Goal: Task Accomplishment & Management: Manage account settings

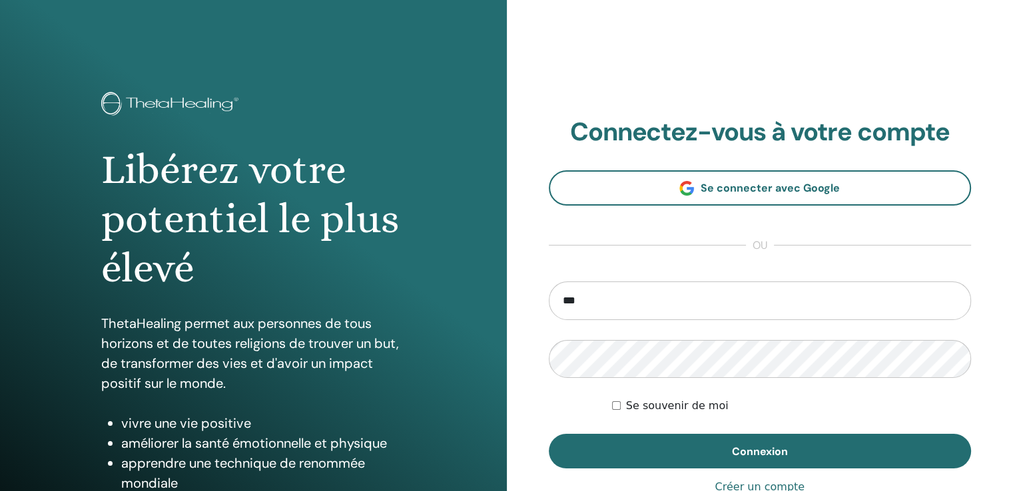
type input "**********"
click at [549, 434] on button "Connexion" at bounding box center [760, 451] width 423 height 35
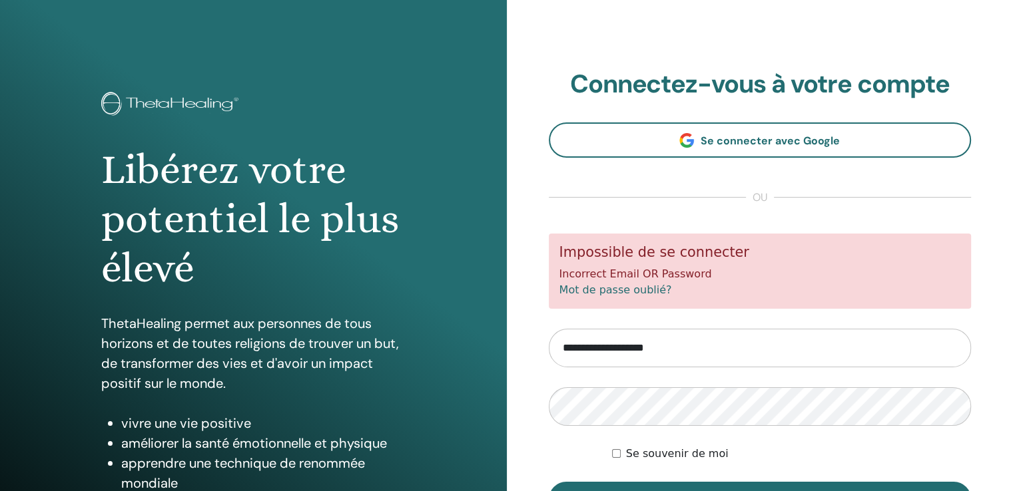
click at [684, 350] on input "**********" at bounding box center [760, 348] width 423 height 39
type input "*"
type input "**********"
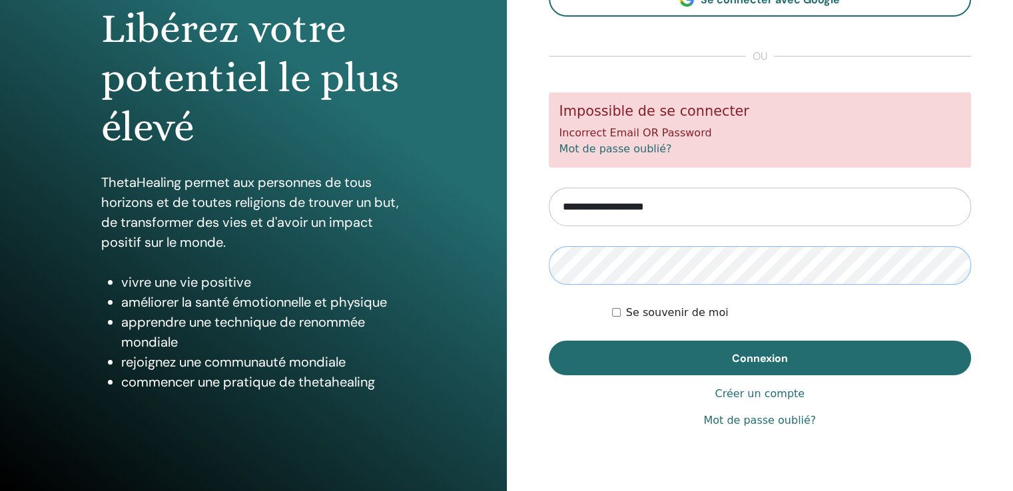
scroll to position [144, 0]
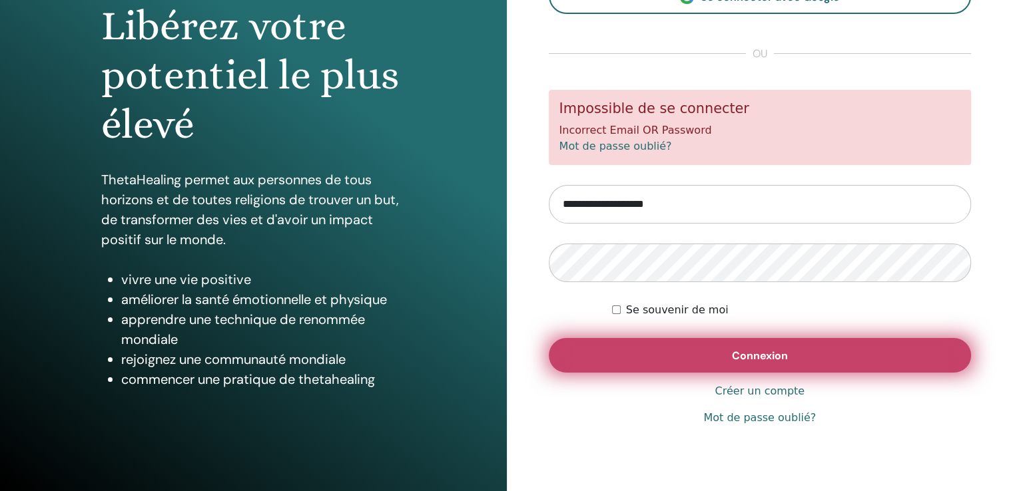
click at [784, 362] on button "Connexion" at bounding box center [760, 355] width 423 height 35
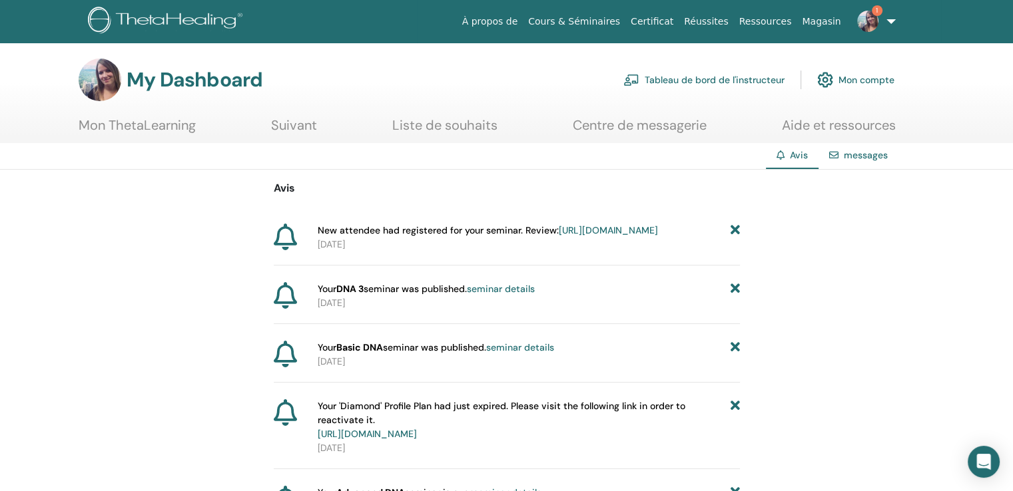
click at [710, 83] on link "Tableau de bord de l'instructeur" at bounding box center [703, 79] width 161 height 29
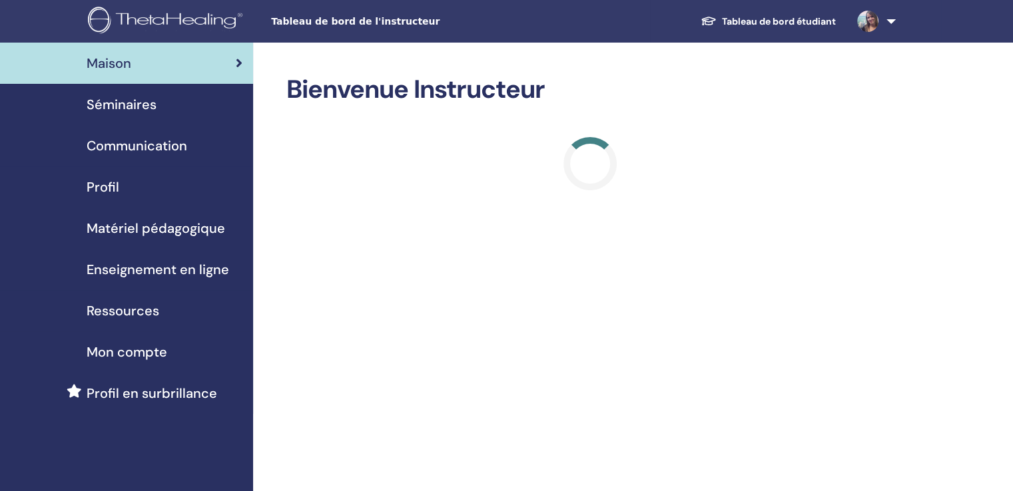
click at [158, 97] on div "Séminaires" at bounding box center [127, 105] width 232 height 20
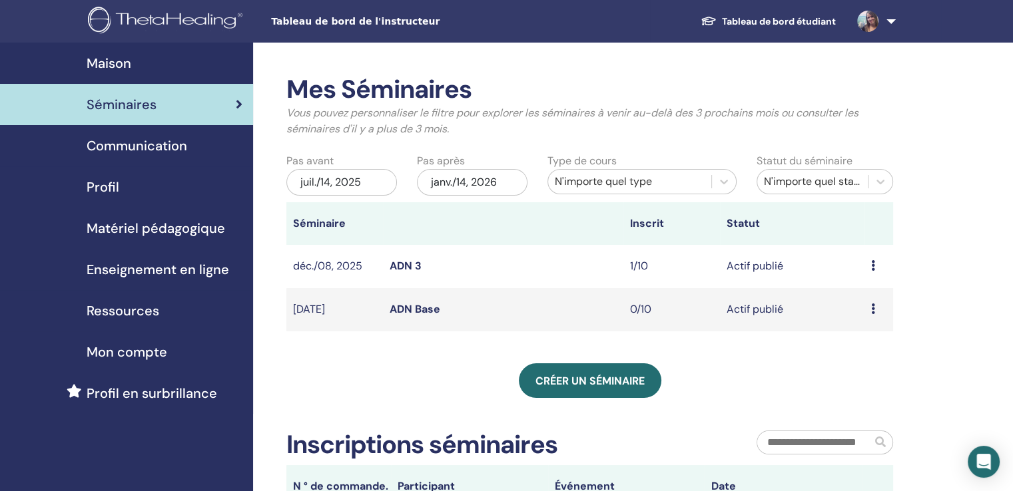
click at [871, 306] on icon at bounding box center [873, 309] width 4 height 11
click at [854, 342] on link "Éditer" at bounding box center [850, 337] width 29 height 14
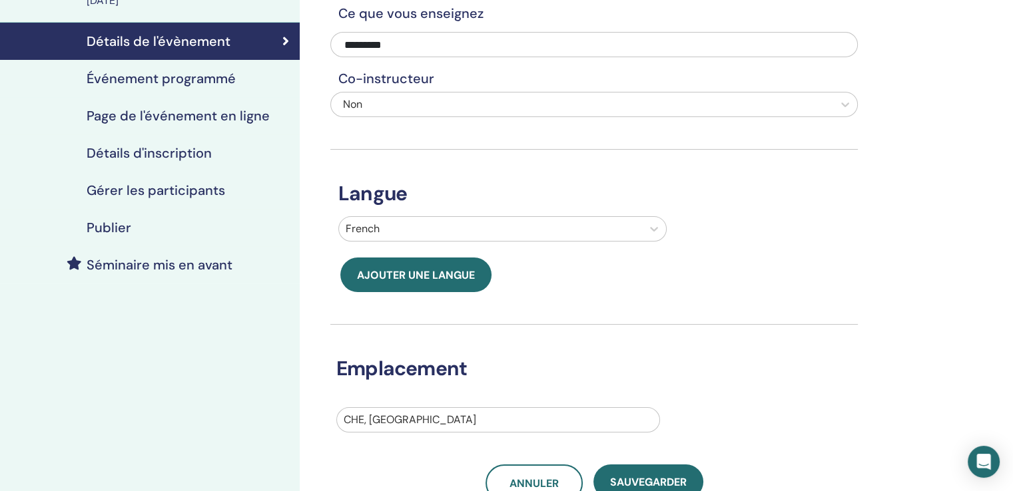
scroll to position [244, 0]
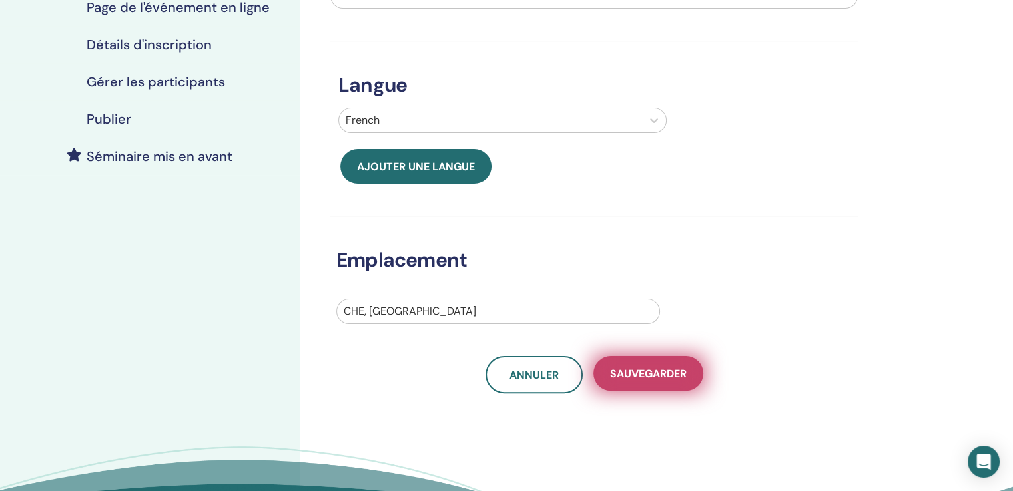
click at [655, 383] on button "sauvegarder" at bounding box center [648, 373] width 110 height 35
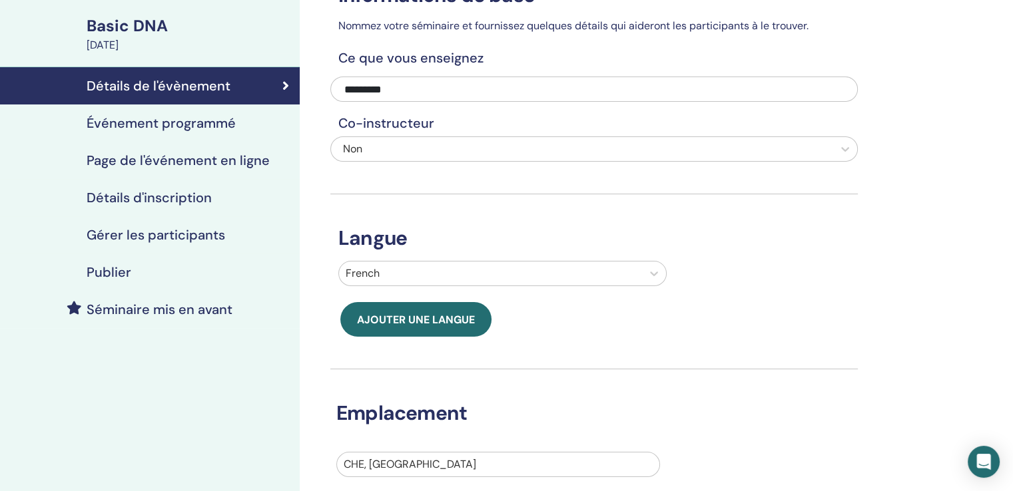
scroll to position [87, 0]
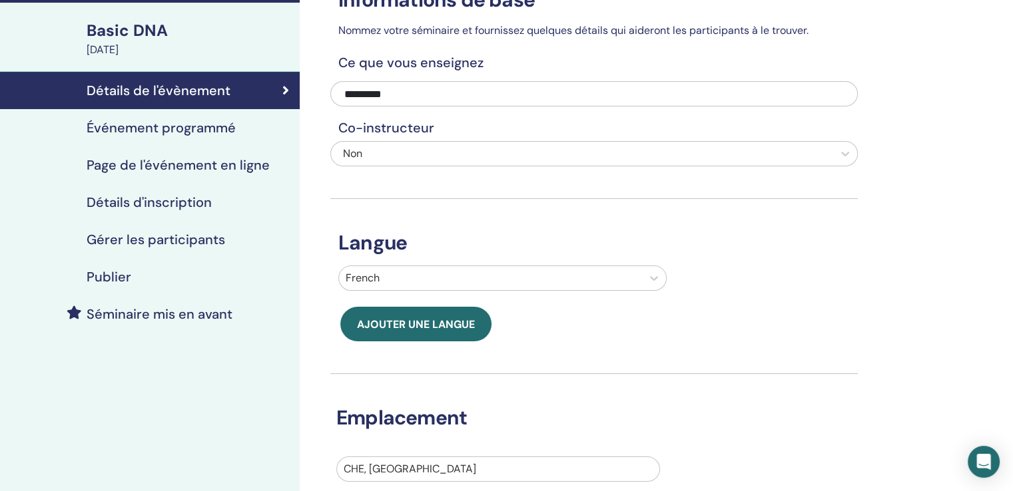
click at [211, 134] on h4 "Événement programmé" at bounding box center [161, 128] width 149 height 16
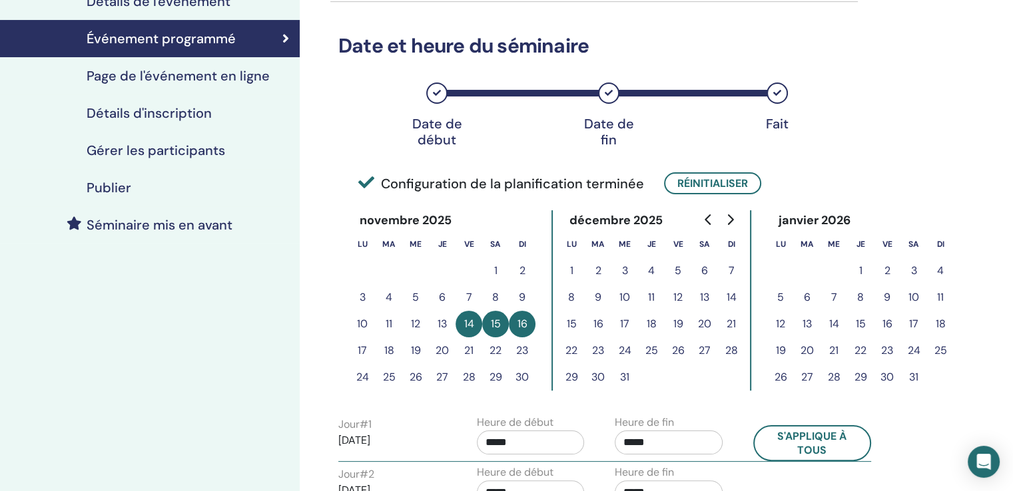
scroll to position [176, 0]
click at [356, 316] on button "10" at bounding box center [362, 323] width 27 height 27
click at [365, 320] on button "10" at bounding box center [362, 323] width 27 height 27
click at [489, 320] on button "15" at bounding box center [495, 323] width 27 height 27
click at [507, 323] on button "15" at bounding box center [495, 323] width 27 height 27
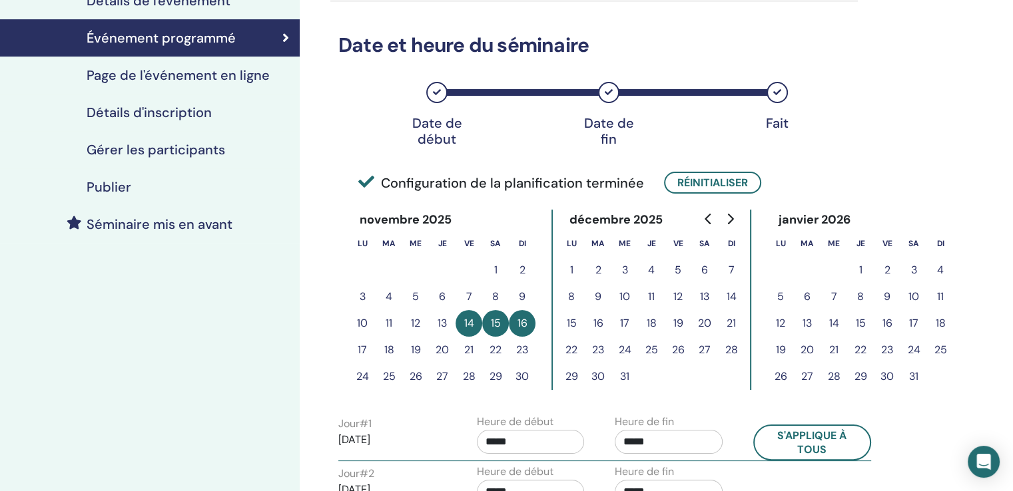
click at [515, 324] on button "16" at bounding box center [522, 323] width 27 height 27
click at [719, 183] on button "Réinitialiser" at bounding box center [712, 183] width 97 height 22
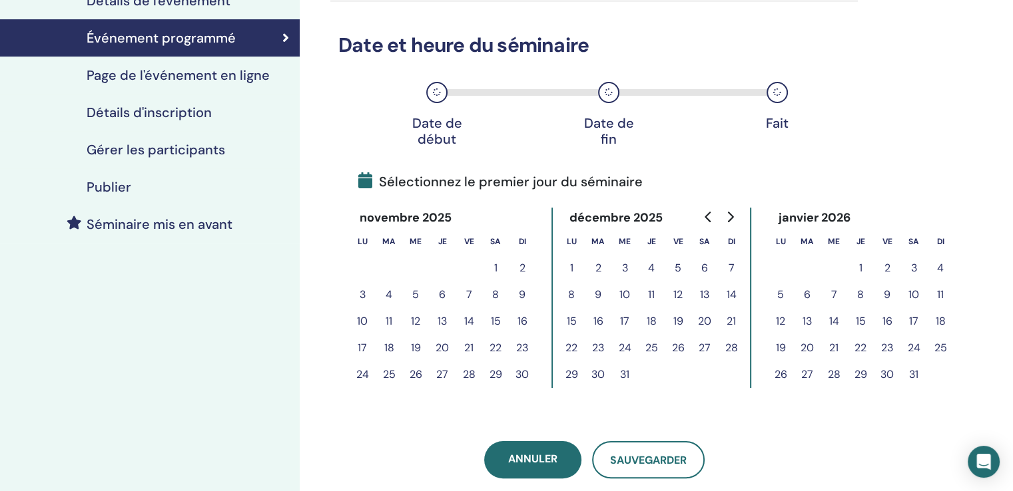
click at [358, 326] on button "10" at bounding box center [362, 321] width 27 height 27
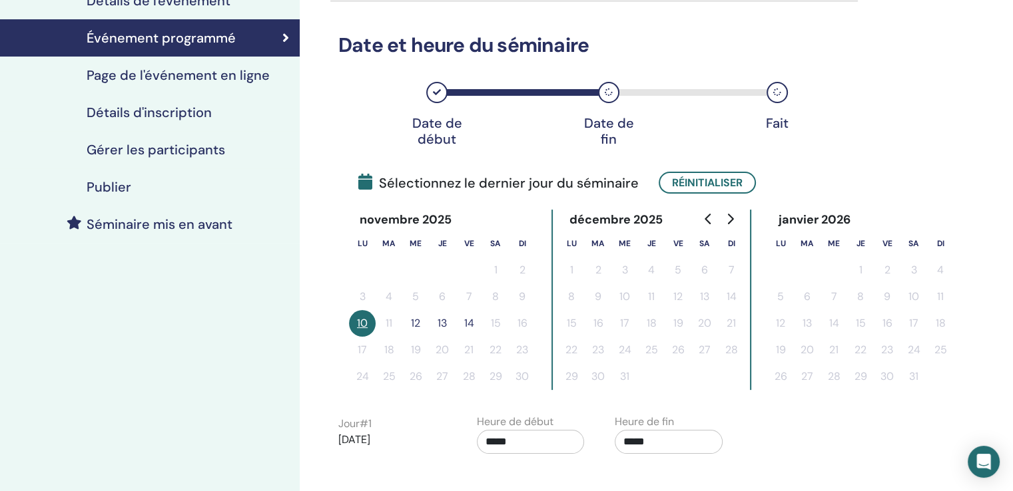
click at [411, 327] on button "12" at bounding box center [415, 323] width 27 height 27
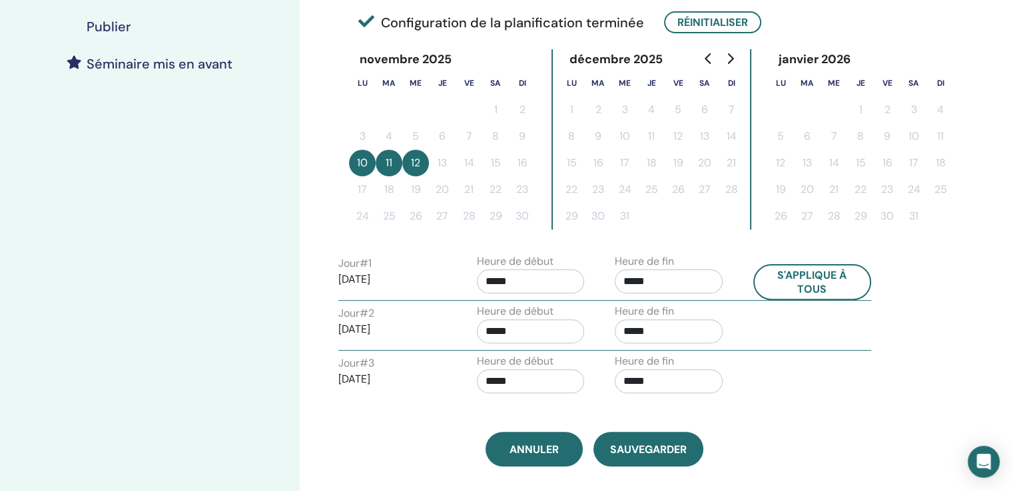
scroll to position [344, 0]
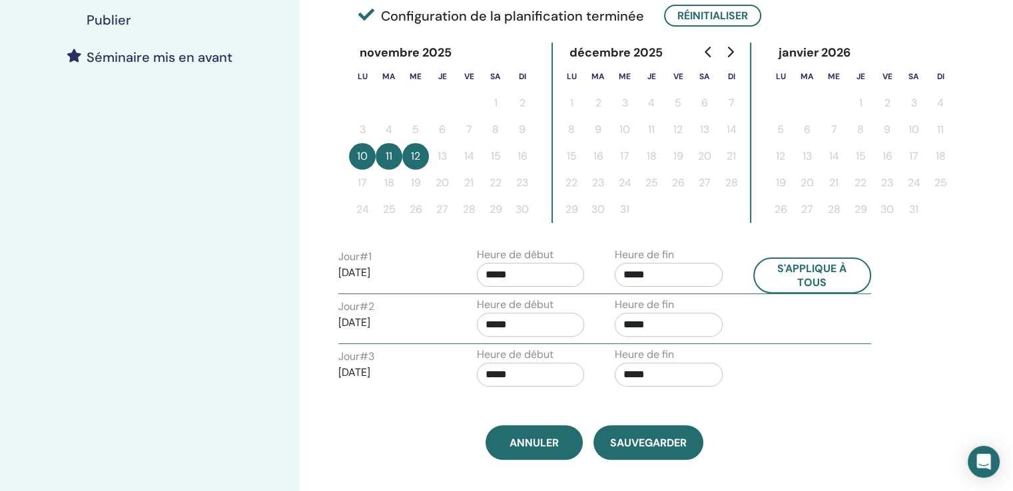
click at [525, 269] on input "*****" at bounding box center [531, 275] width 108 height 24
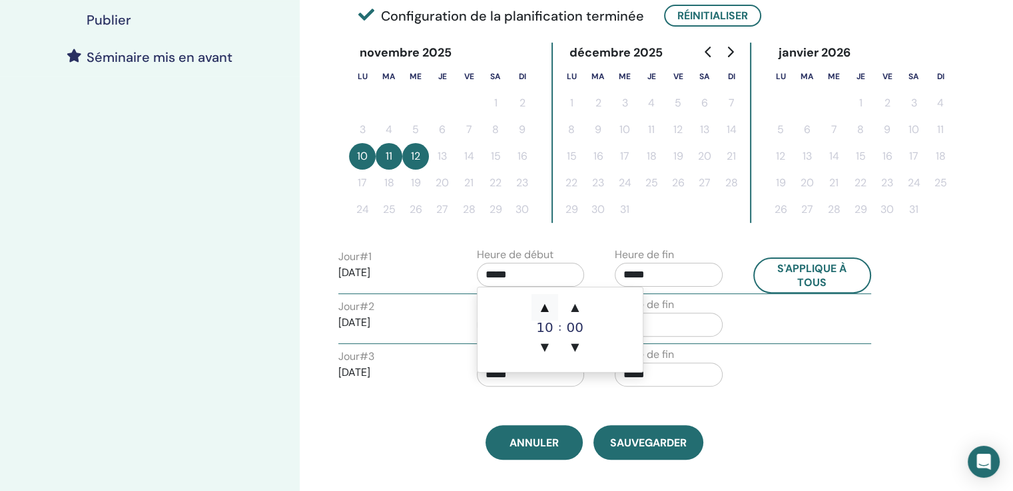
click at [546, 305] on span "▲" at bounding box center [544, 307] width 27 height 27
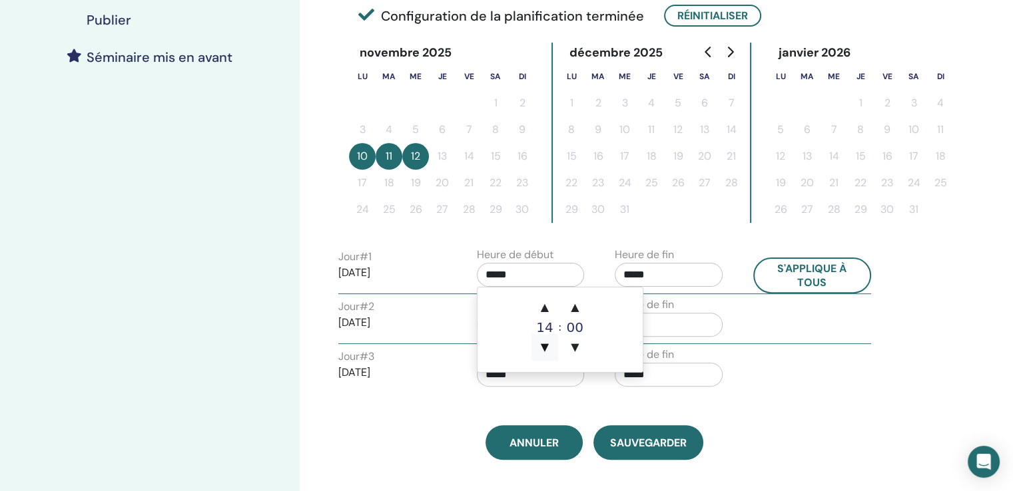
click at [541, 344] on span "▼" at bounding box center [544, 347] width 27 height 27
click at [567, 307] on span "▲" at bounding box center [574, 307] width 27 height 27
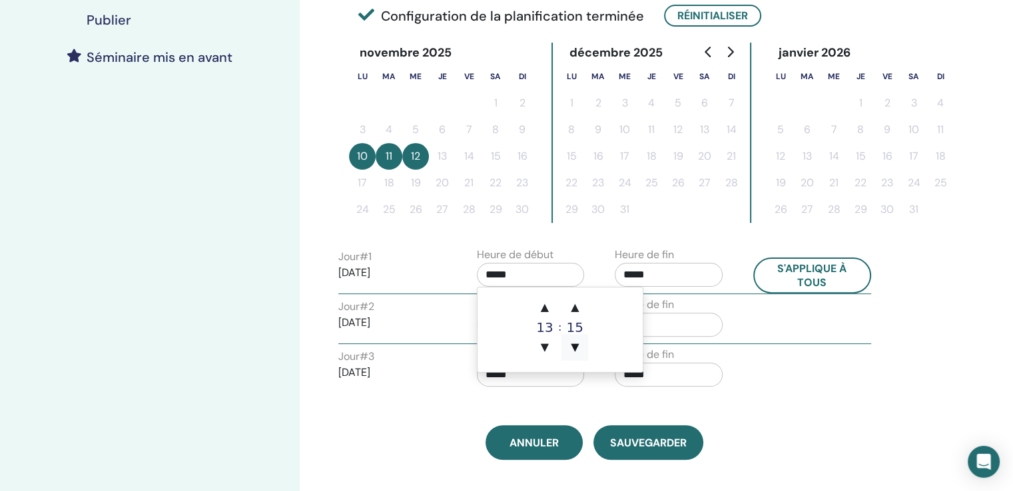
click at [573, 343] on span "▼" at bounding box center [574, 347] width 27 height 27
type input "*****"
click at [653, 275] on input "*****" at bounding box center [668, 275] width 108 height 24
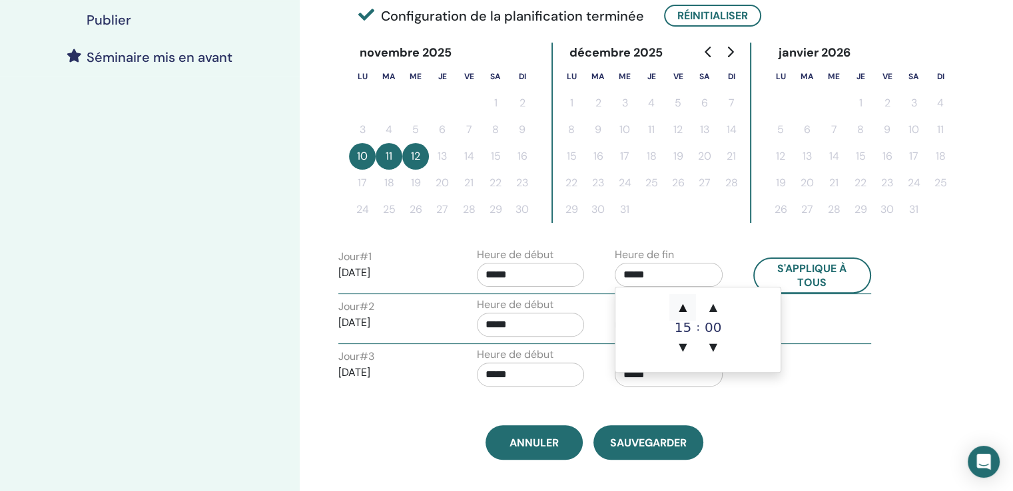
click at [691, 308] on span "▲" at bounding box center [682, 307] width 27 height 27
type input "*****"
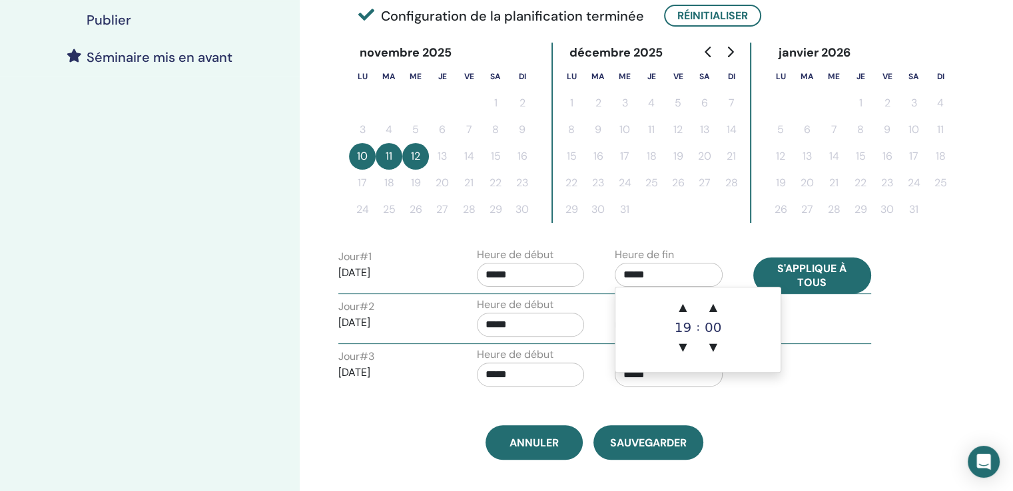
click at [818, 272] on button "S'applique à tous" at bounding box center [812, 276] width 119 height 36
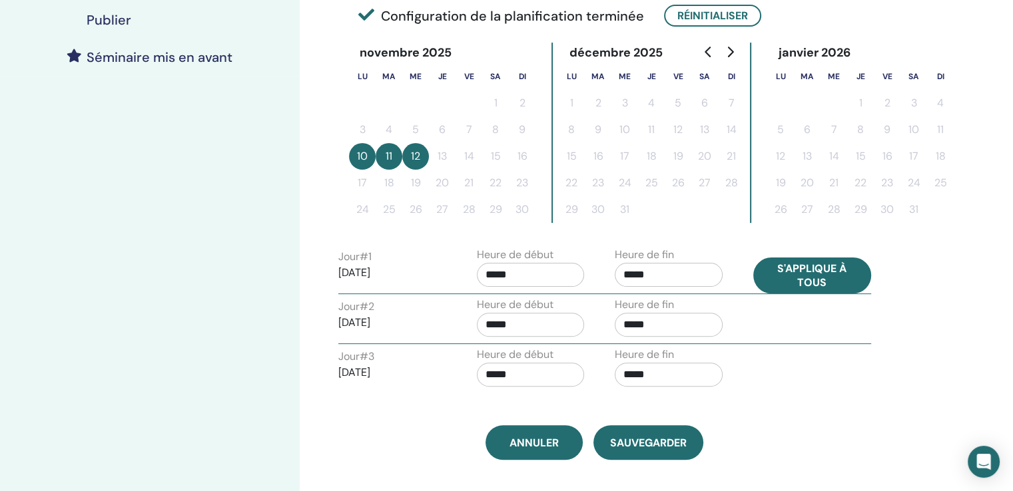
type input "*****"
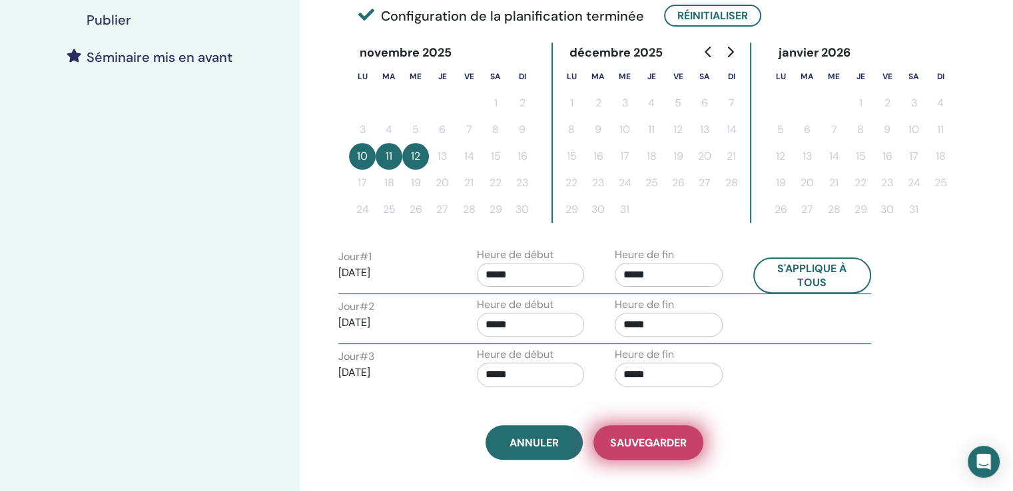
click at [665, 436] on span "sauvegarder" at bounding box center [648, 443] width 77 height 14
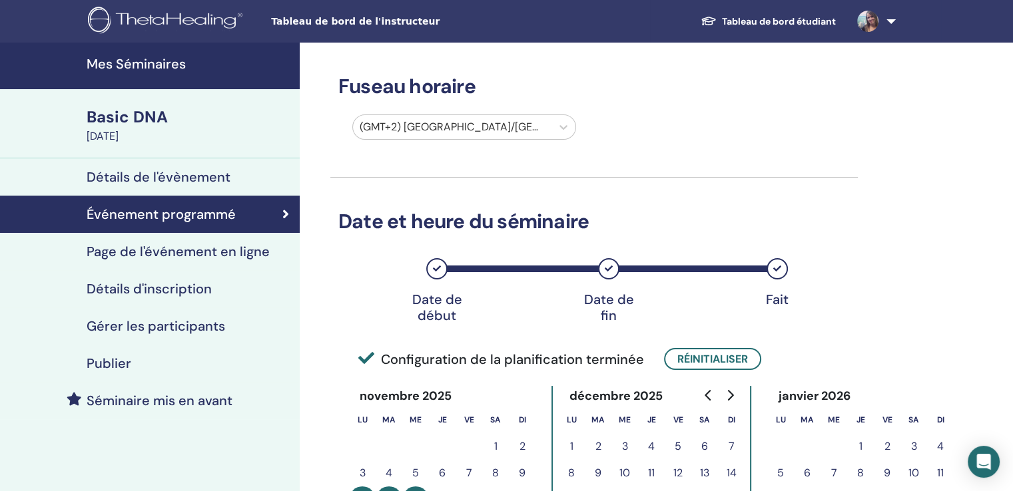
click at [192, 244] on h4 "Page de l'événement en ligne" at bounding box center [178, 252] width 183 height 16
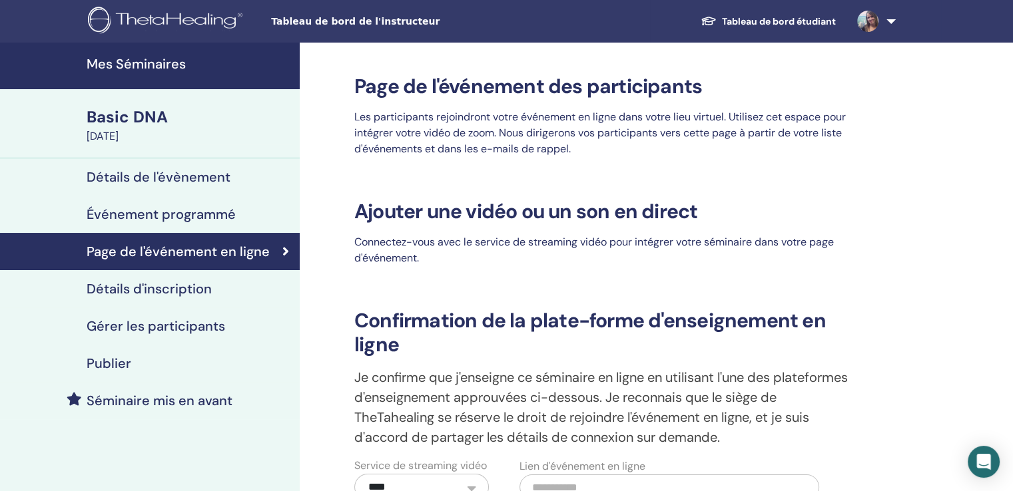
click at [189, 283] on h4 "Détails d'inscription" at bounding box center [149, 289] width 125 height 16
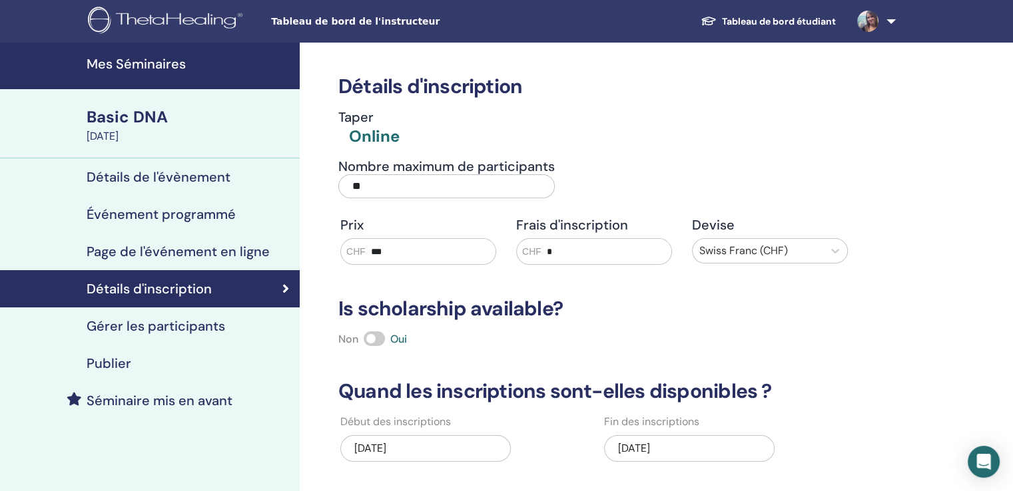
click at [178, 320] on h4 "Gérer les participants" at bounding box center [156, 326] width 138 height 16
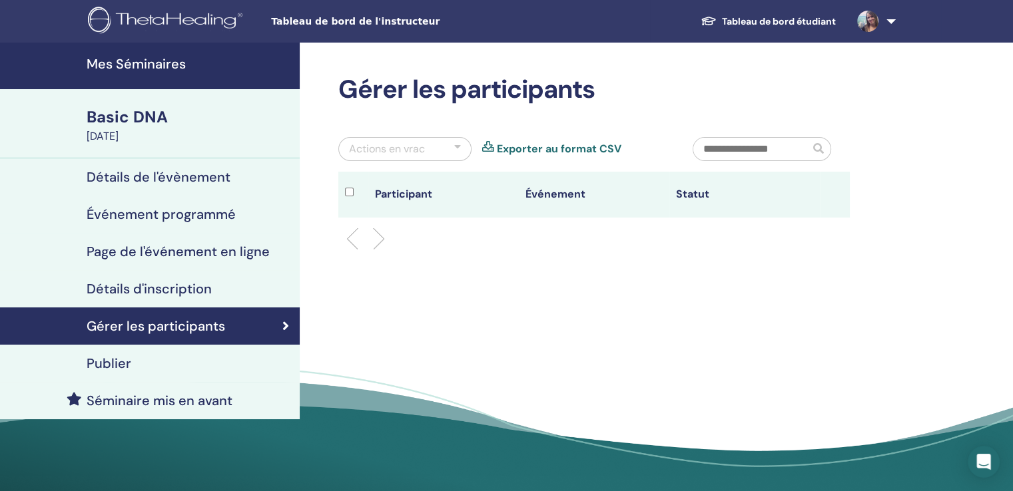
click at [138, 364] on div "Publier" at bounding box center [150, 364] width 278 height 16
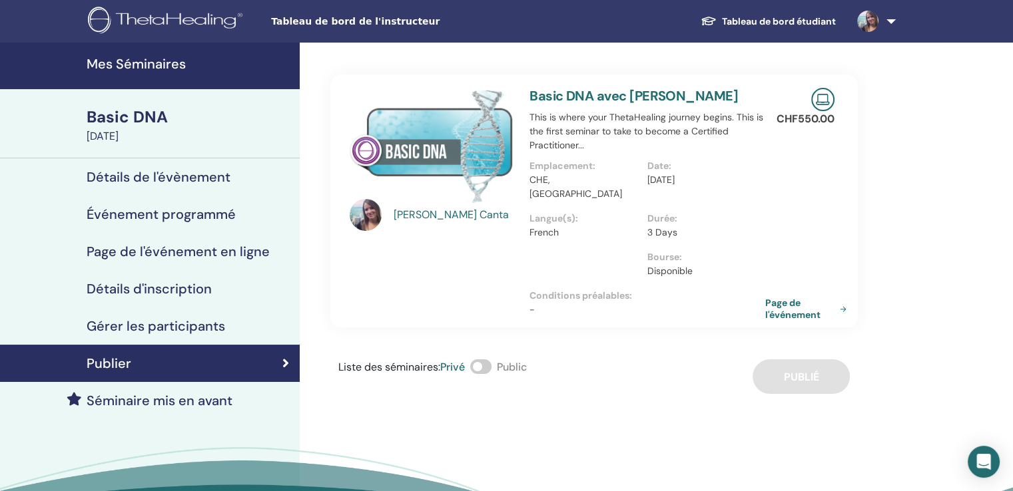
click at [163, 69] on h4 "Mes Séminaires" at bounding box center [189, 64] width 205 height 16
